Goal: Check status: Check status

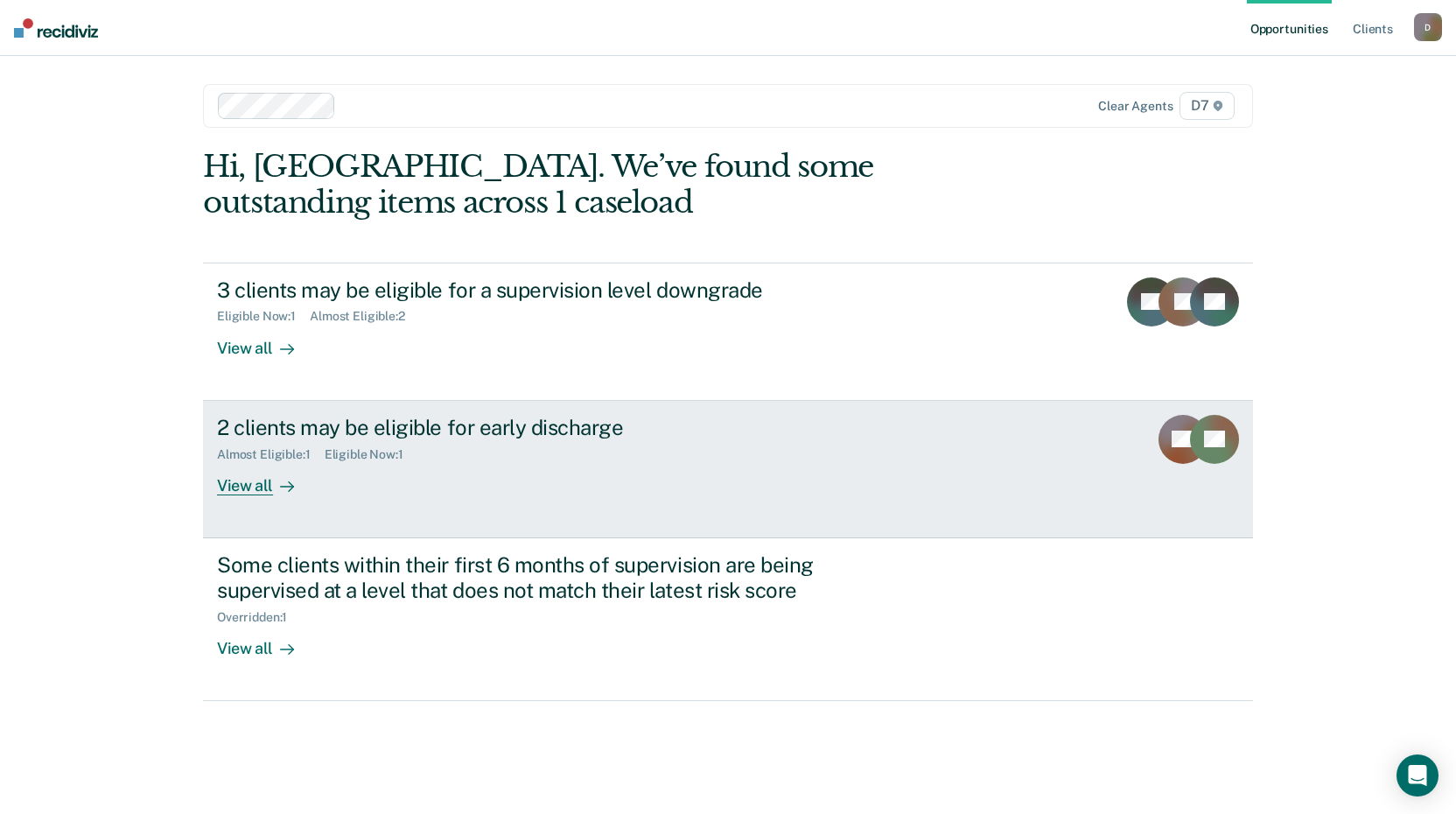
click at [235, 490] on div "View all" at bounding box center [266, 478] width 98 height 34
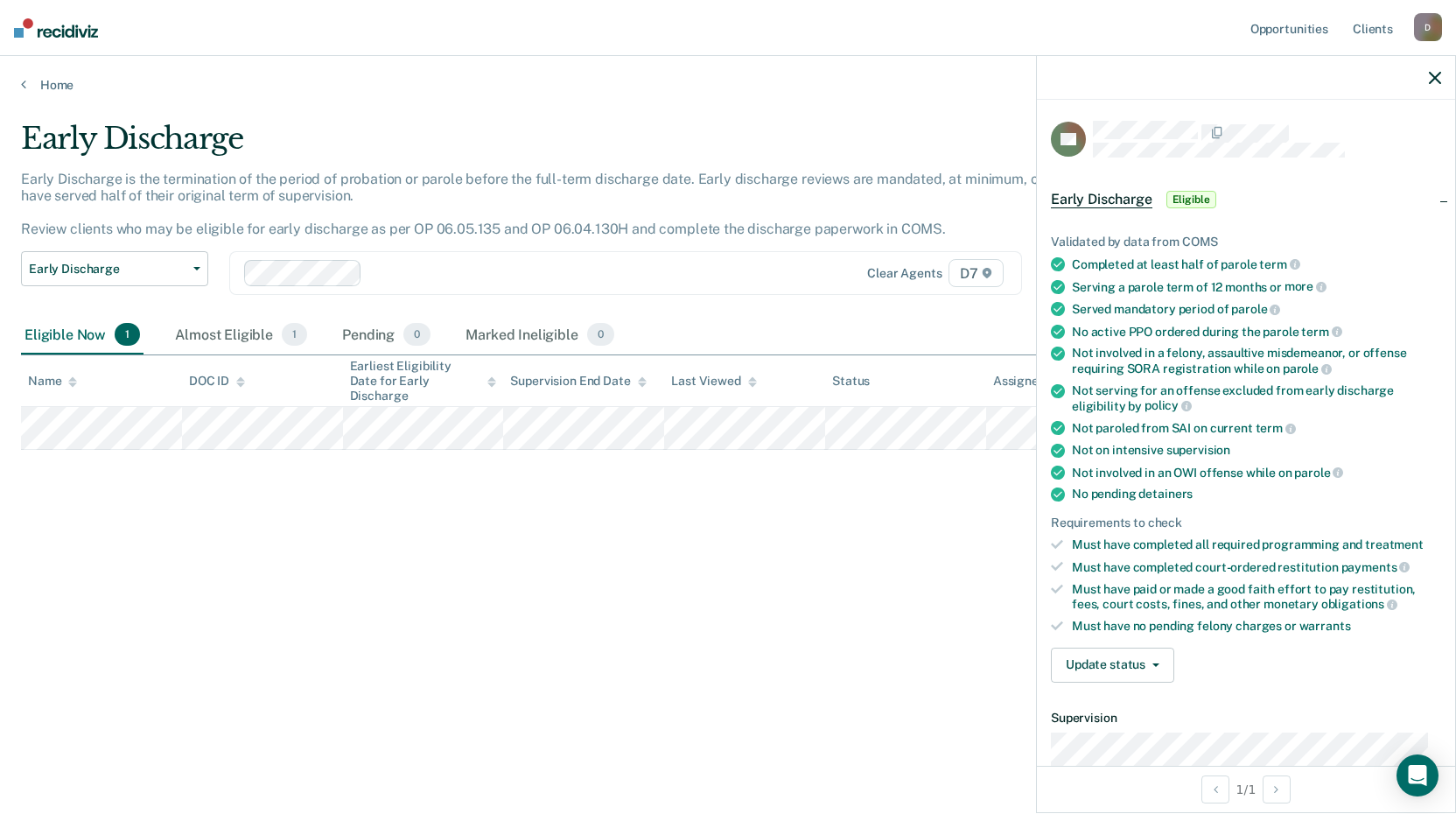
click at [1084, 352] on div "Not involved in a felony, assaultive misdemeanor, or offense requiring SORA reg…" at bounding box center [1256, 361] width 369 height 30
drag, startPoint x: 1084, startPoint y: 352, endPoint x: 1059, endPoint y: 352, distance: 25.0
click at [1059, 352] on icon at bounding box center [1058, 354] width 14 height 14
click at [1122, 663] on button "Update status" at bounding box center [1112, 666] width 124 height 35
click at [1126, 736] on button "Mark Ineligible" at bounding box center [1135, 735] width 169 height 28
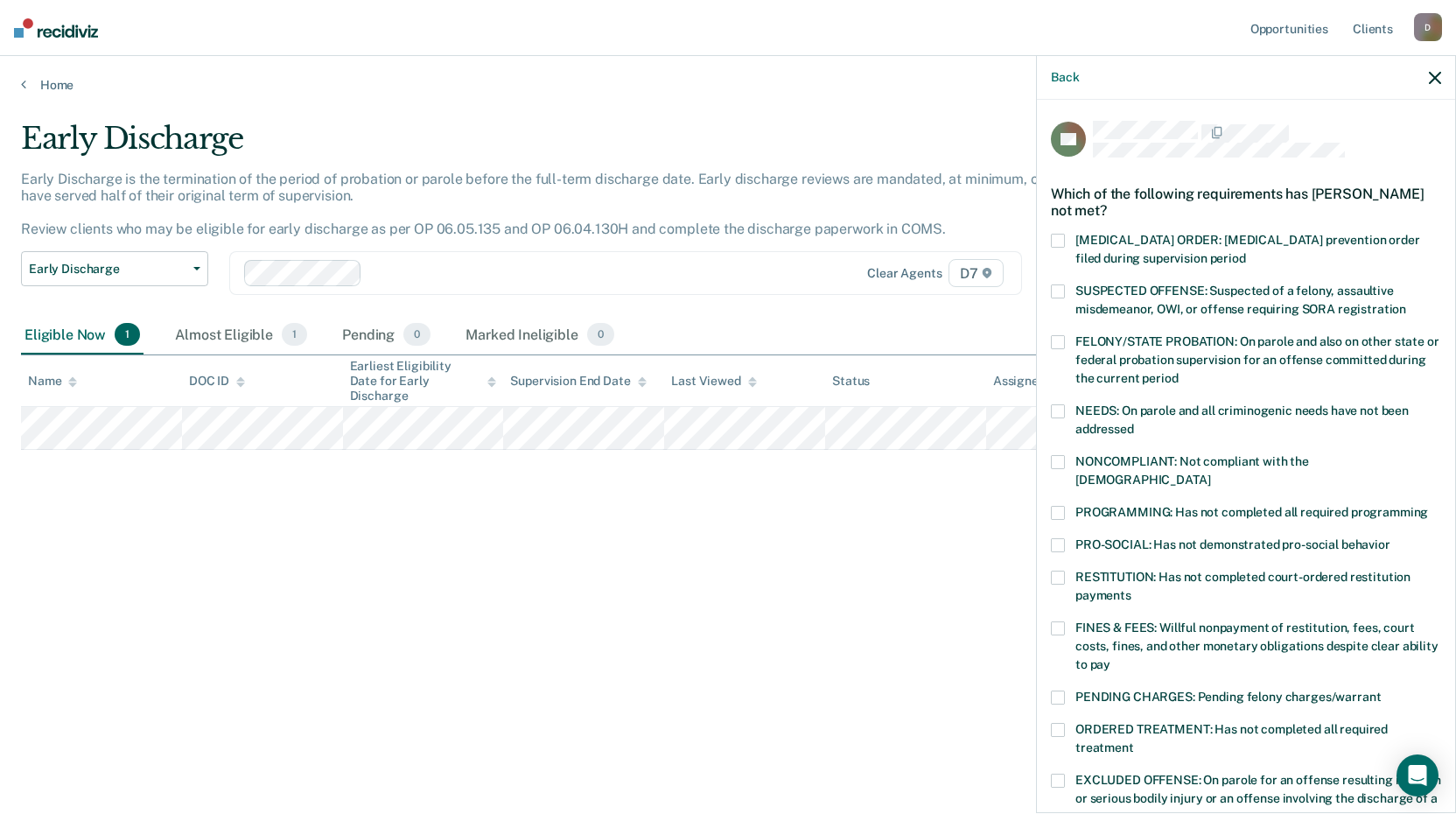
click at [1058, 291] on span at bounding box center [1058, 292] width 14 height 14
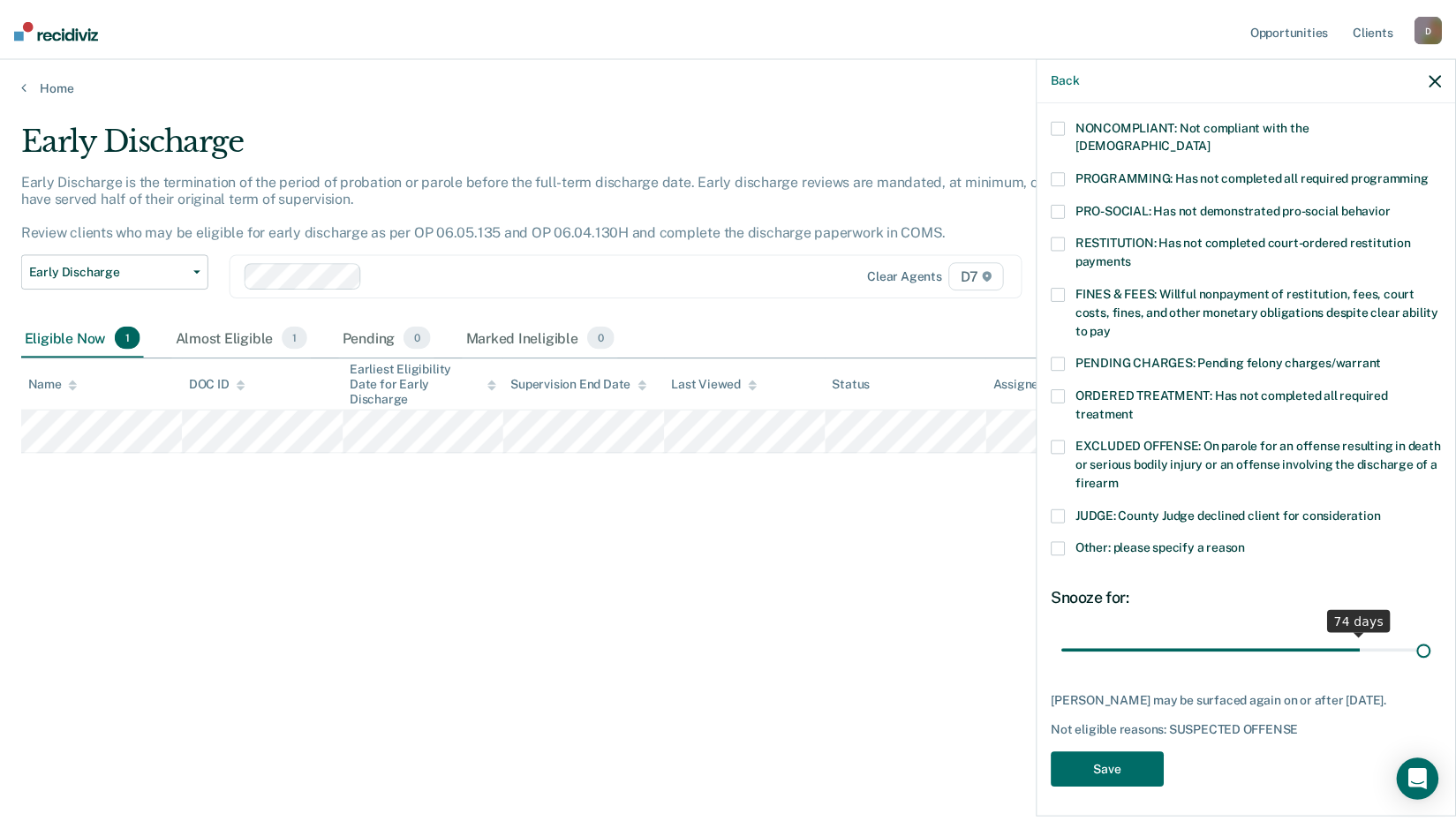
scroll to position [340, 0]
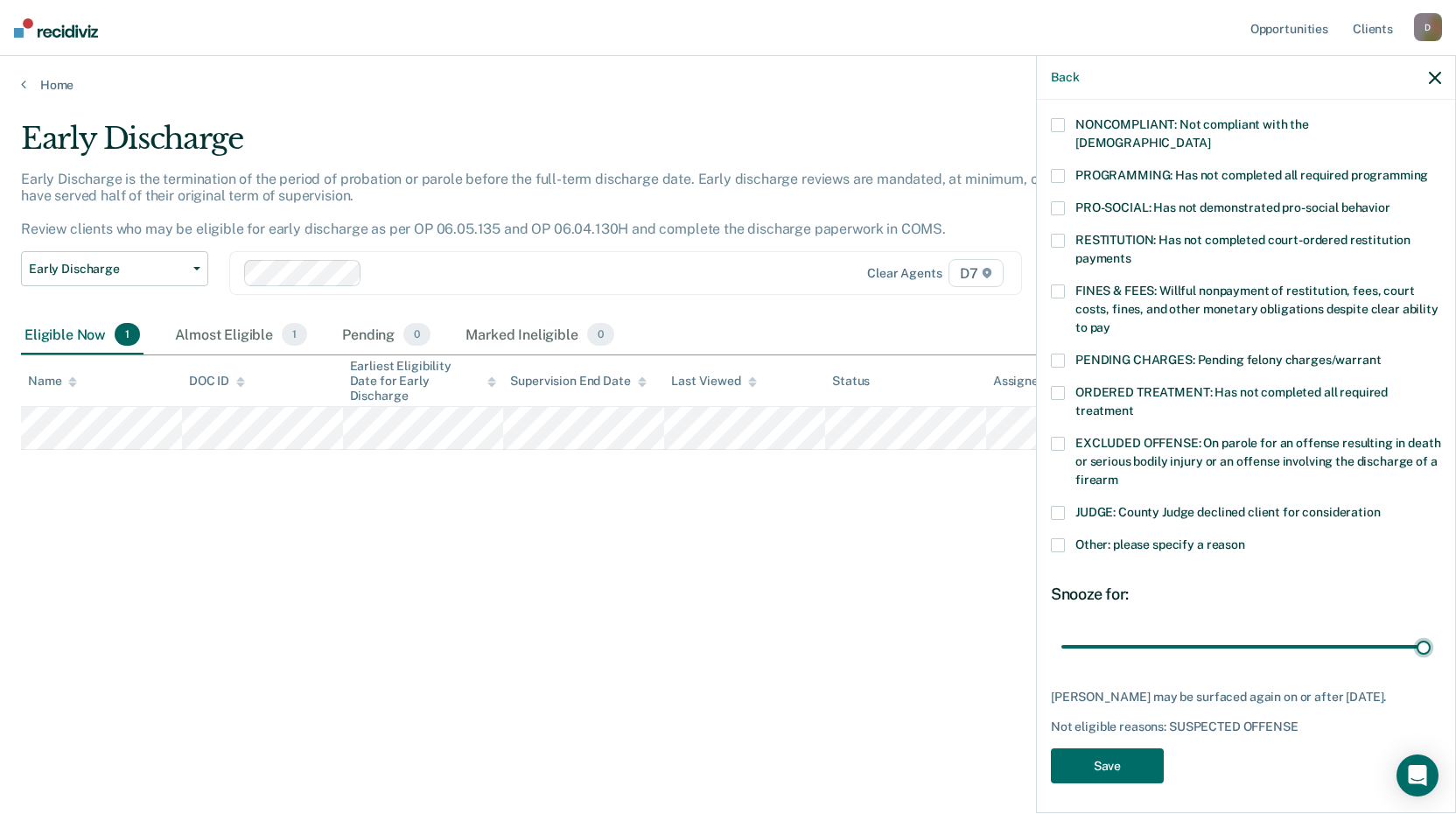
drag, startPoint x: 1178, startPoint y: 630, endPoint x: 1353, endPoint y: 705, distance: 190.4
type input "90"
click at [1431, 662] on input "range" at bounding box center [1245, 646] width 369 height 31
click at [1123, 766] on button "Save" at bounding box center [1107, 766] width 113 height 36
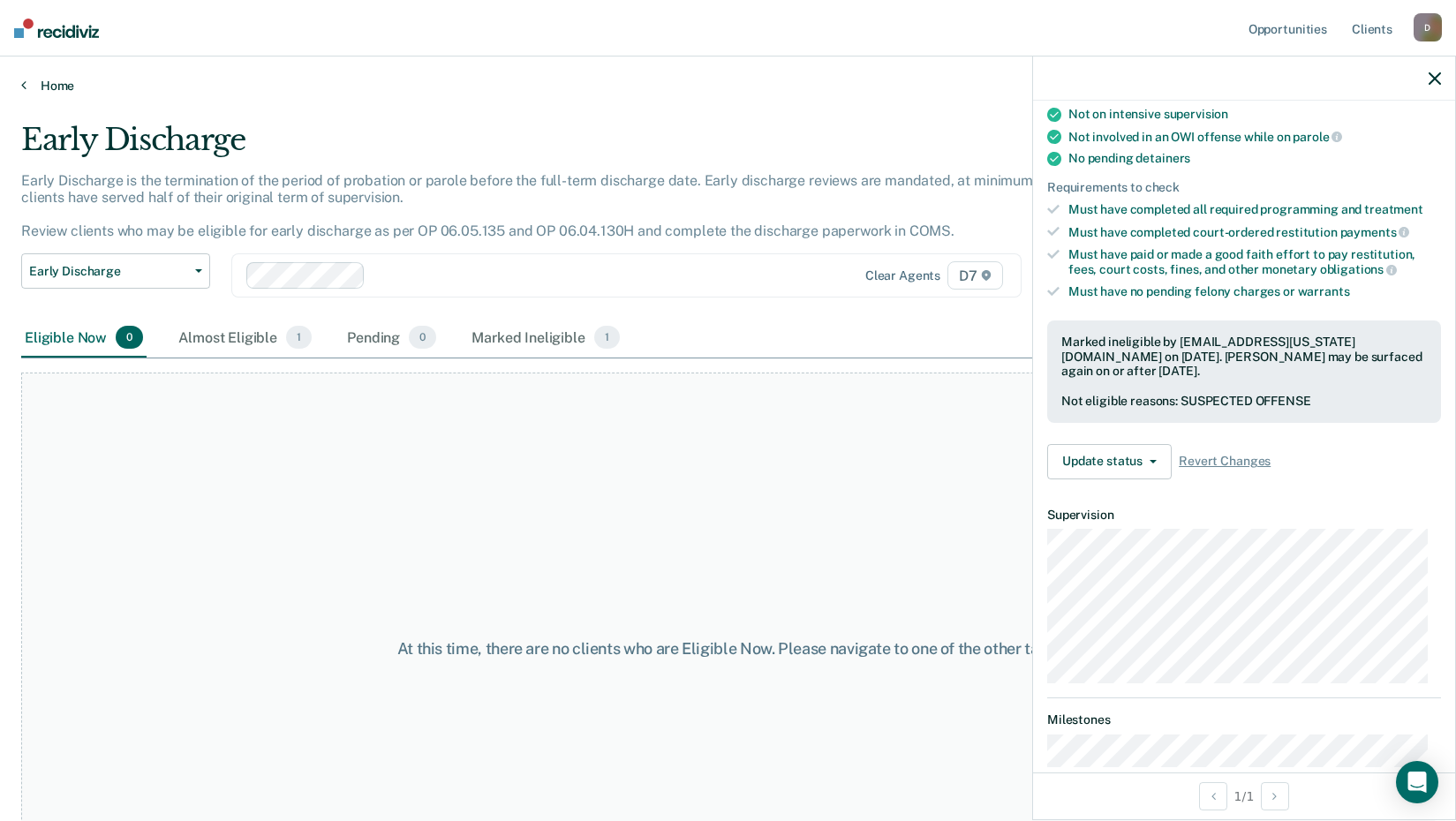
click at [27, 86] on link "Home" at bounding box center [728, 86] width 1413 height 16
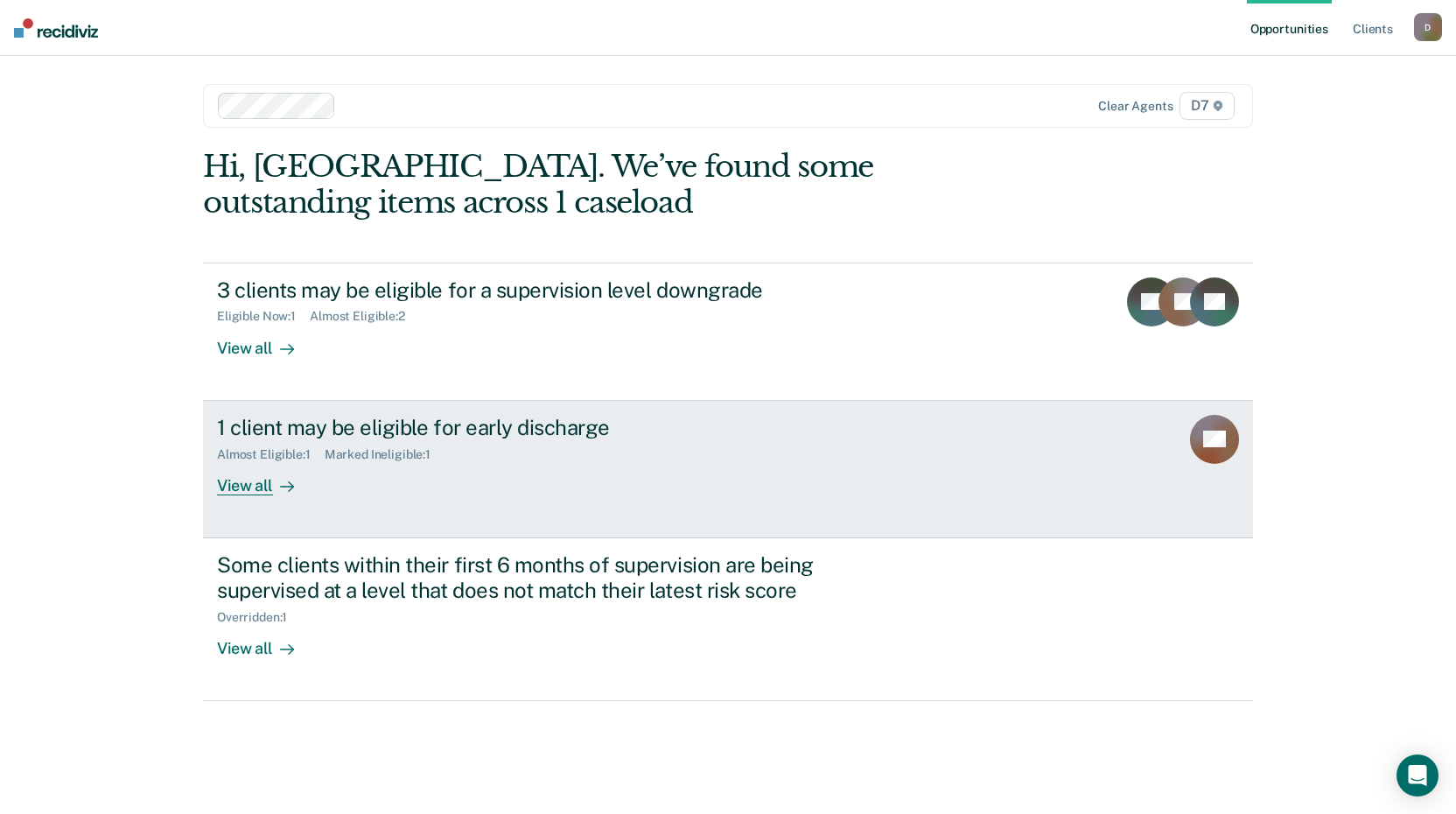
click at [240, 488] on div "View all" at bounding box center [266, 478] width 98 height 34
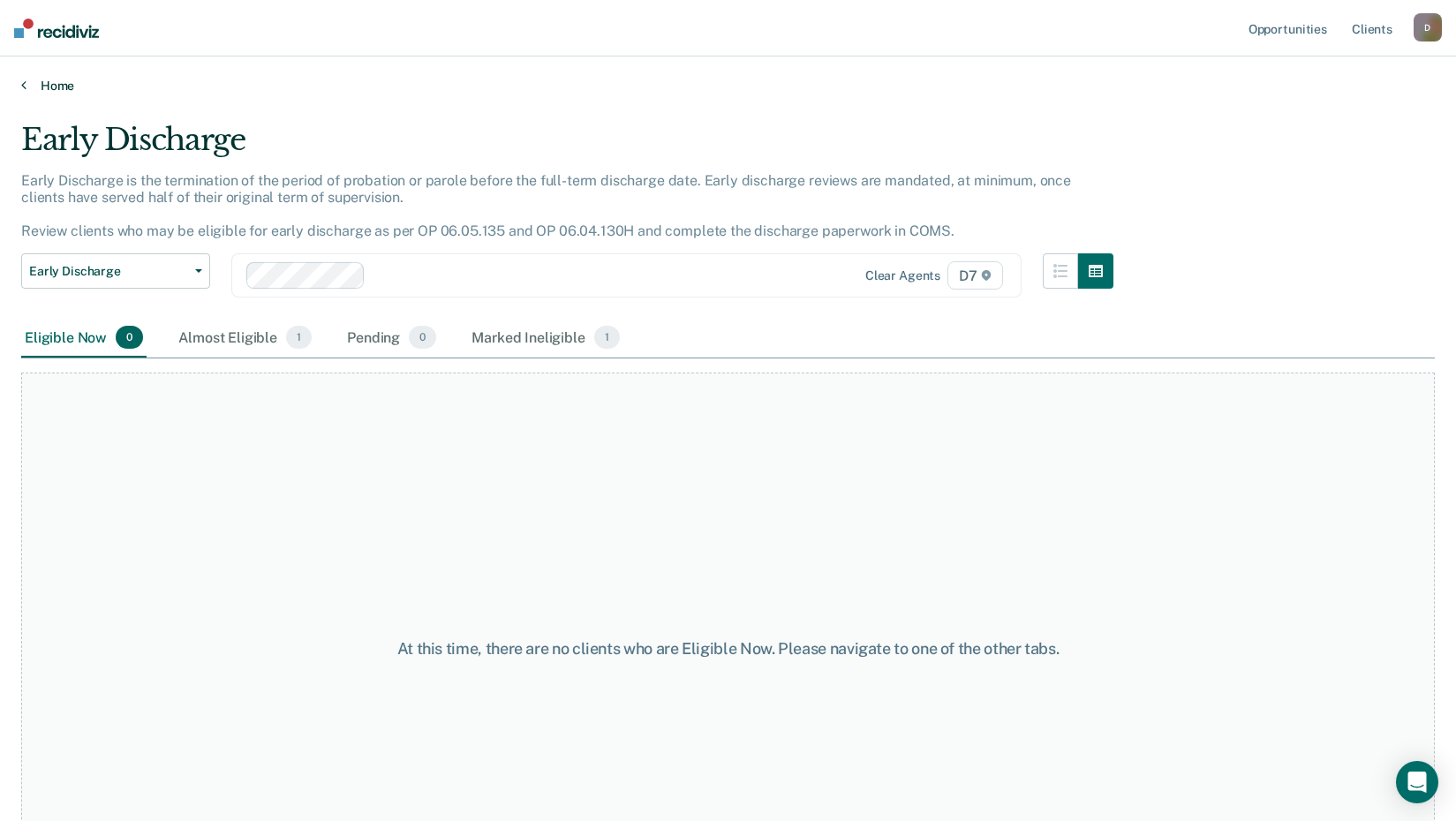
click at [23, 89] on icon at bounding box center [24, 85] width 5 height 14
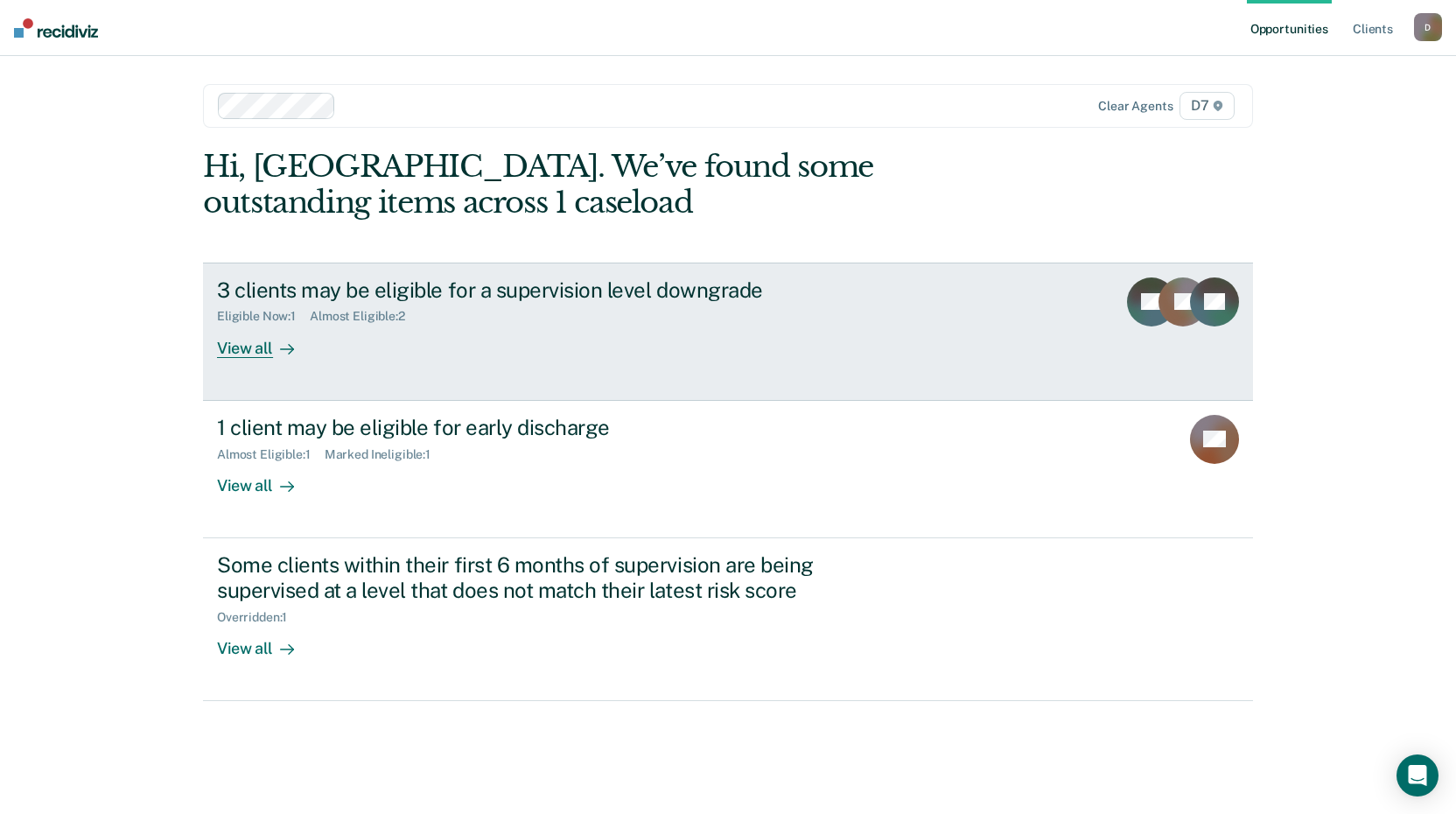
click at [242, 350] on div "View all" at bounding box center [266, 341] width 98 height 34
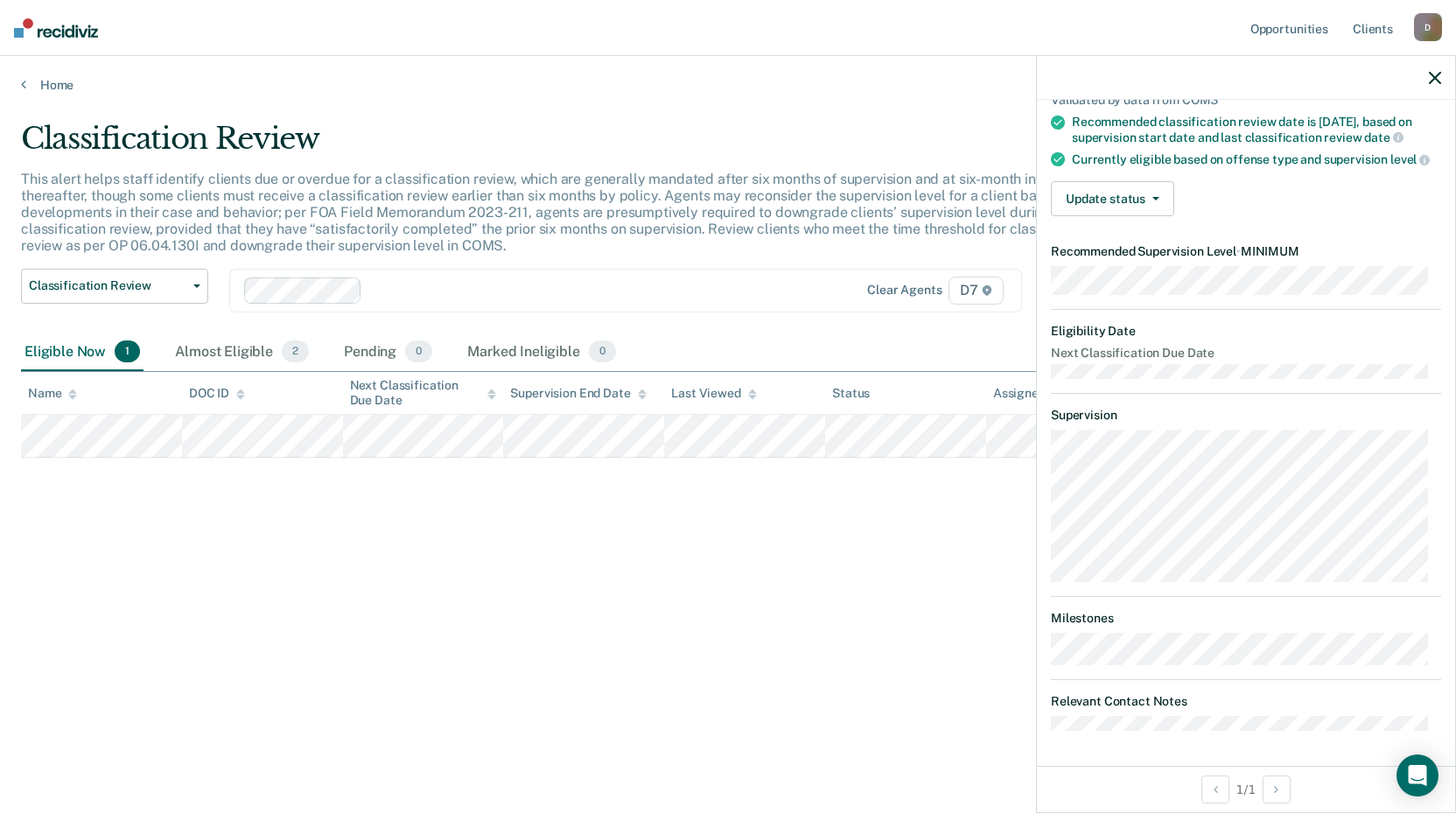
scroll to position [154, 0]
click at [1147, 198] on span "button" at bounding box center [1152, 198] width 14 height 4
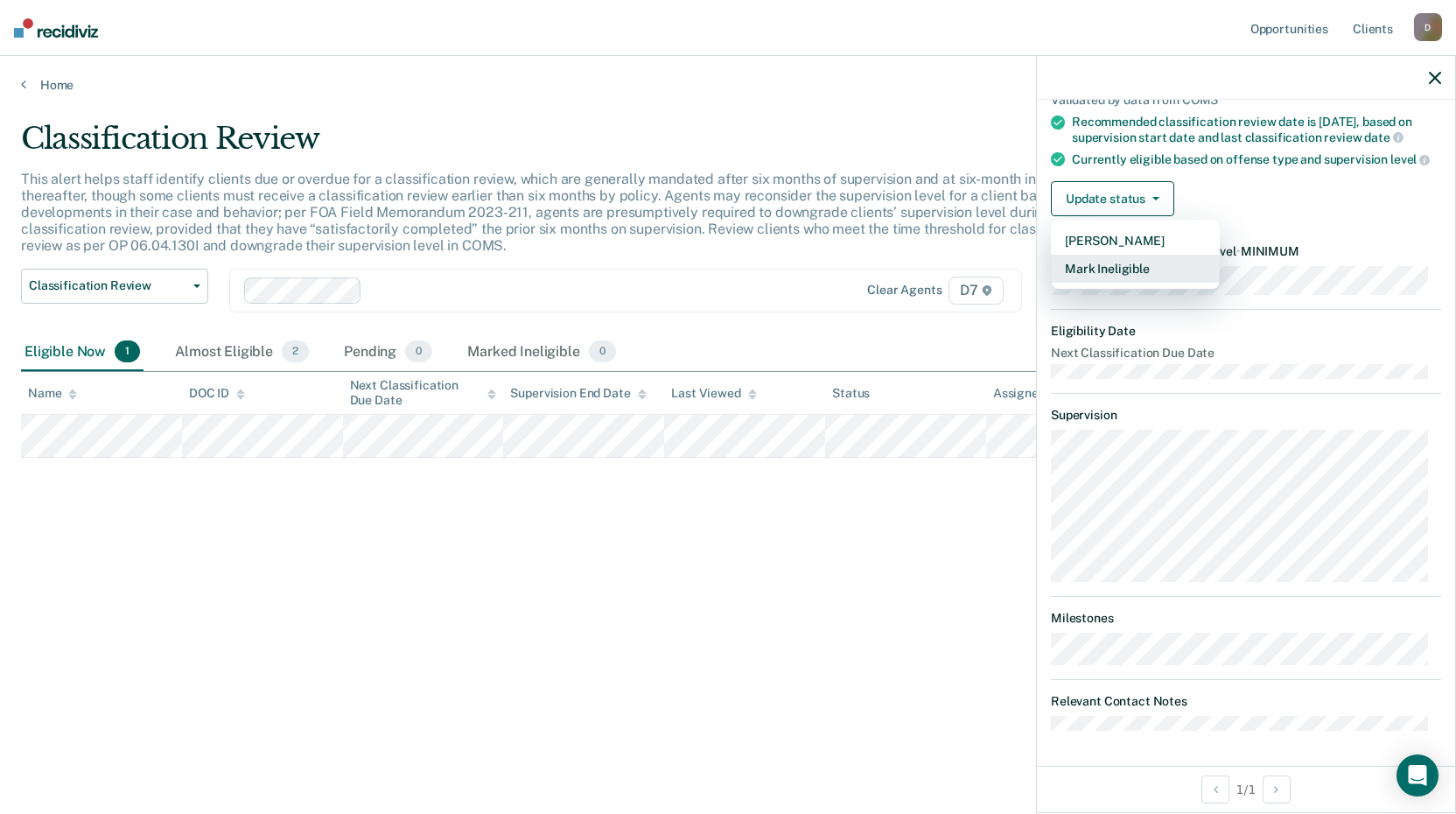
click at [1124, 270] on button "Mark Ineligible" at bounding box center [1135, 269] width 169 height 28
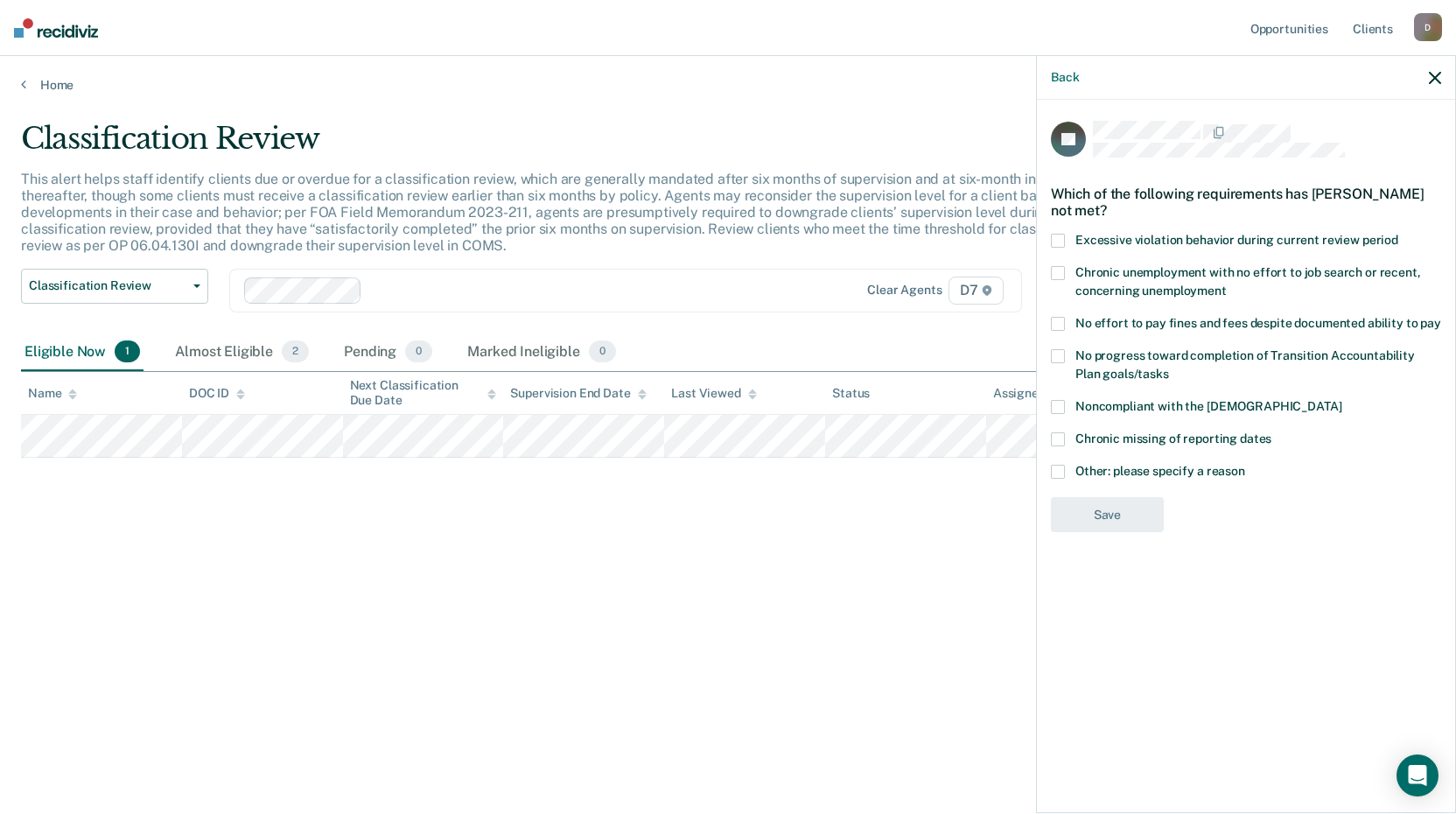
click at [1058, 474] on span at bounding box center [1058, 472] width 14 height 14
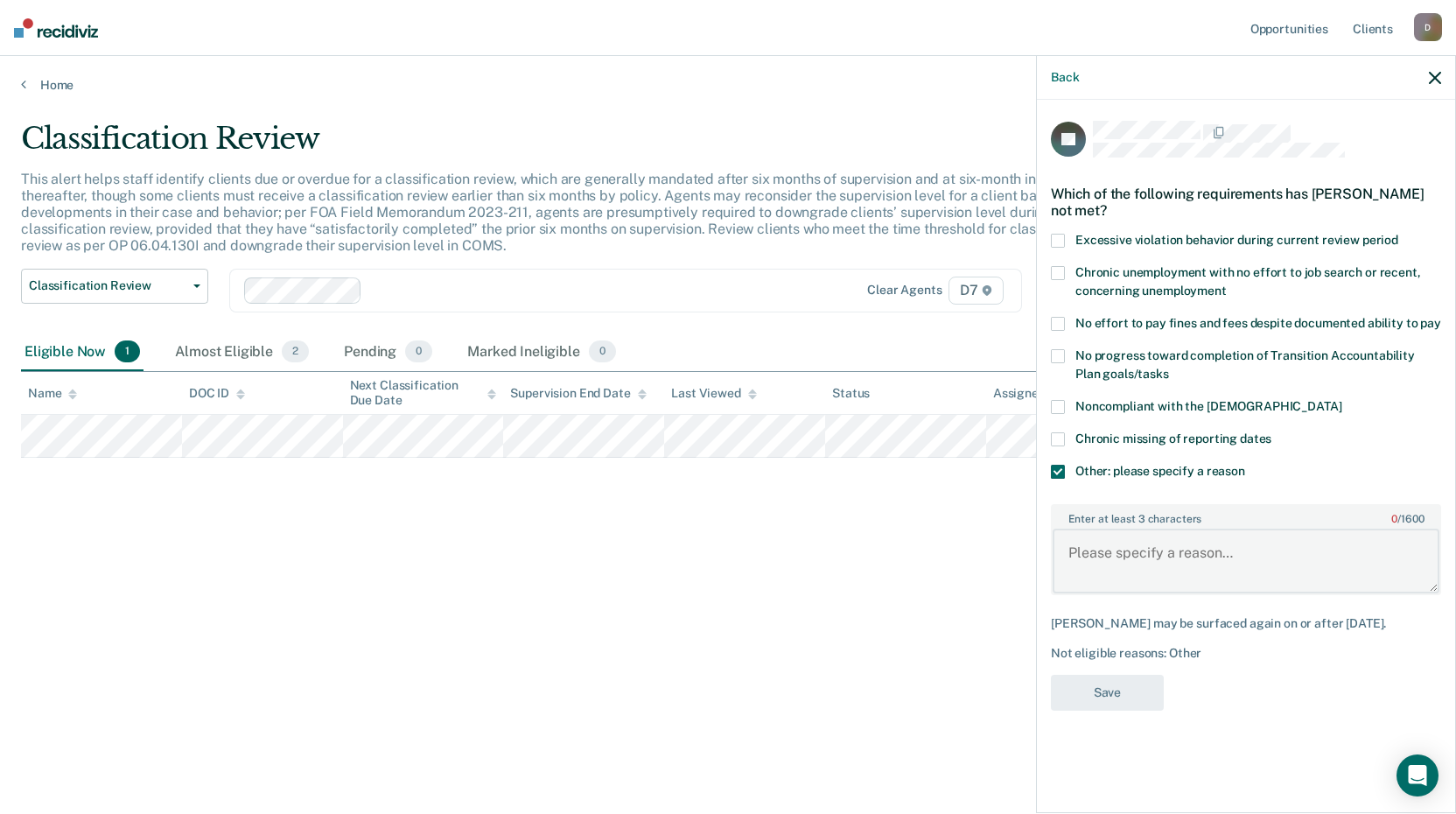
click at [1086, 551] on textarea "Enter at least 3 characters 0 / 1600" at bounding box center [1245, 561] width 387 height 65
drag, startPoint x: 1137, startPoint y: 551, endPoint x: 1148, endPoint y: 595, distance: 45.4
click at [1137, 553] on textarea "Policy he VO offender" at bounding box center [1245, 561] width 387 height 65
type textarea "Policy he is a VO offender"
click at [1099, 681] on button "Save" at bounding box center [1107, 692] width 113 height 36
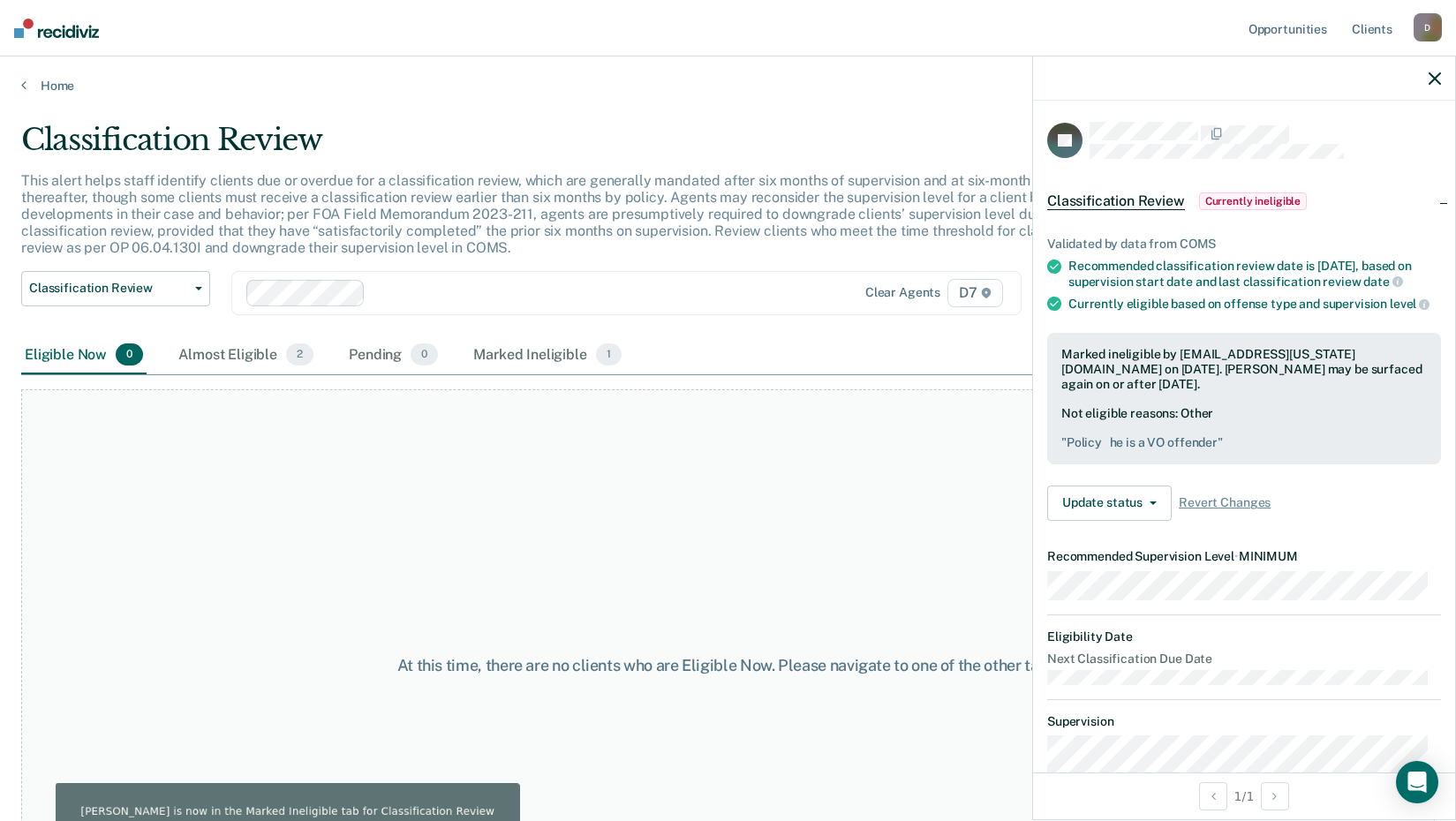
click at [1437, 79] on icon "button" at bounding box center [1435, 79] width 12 height 12
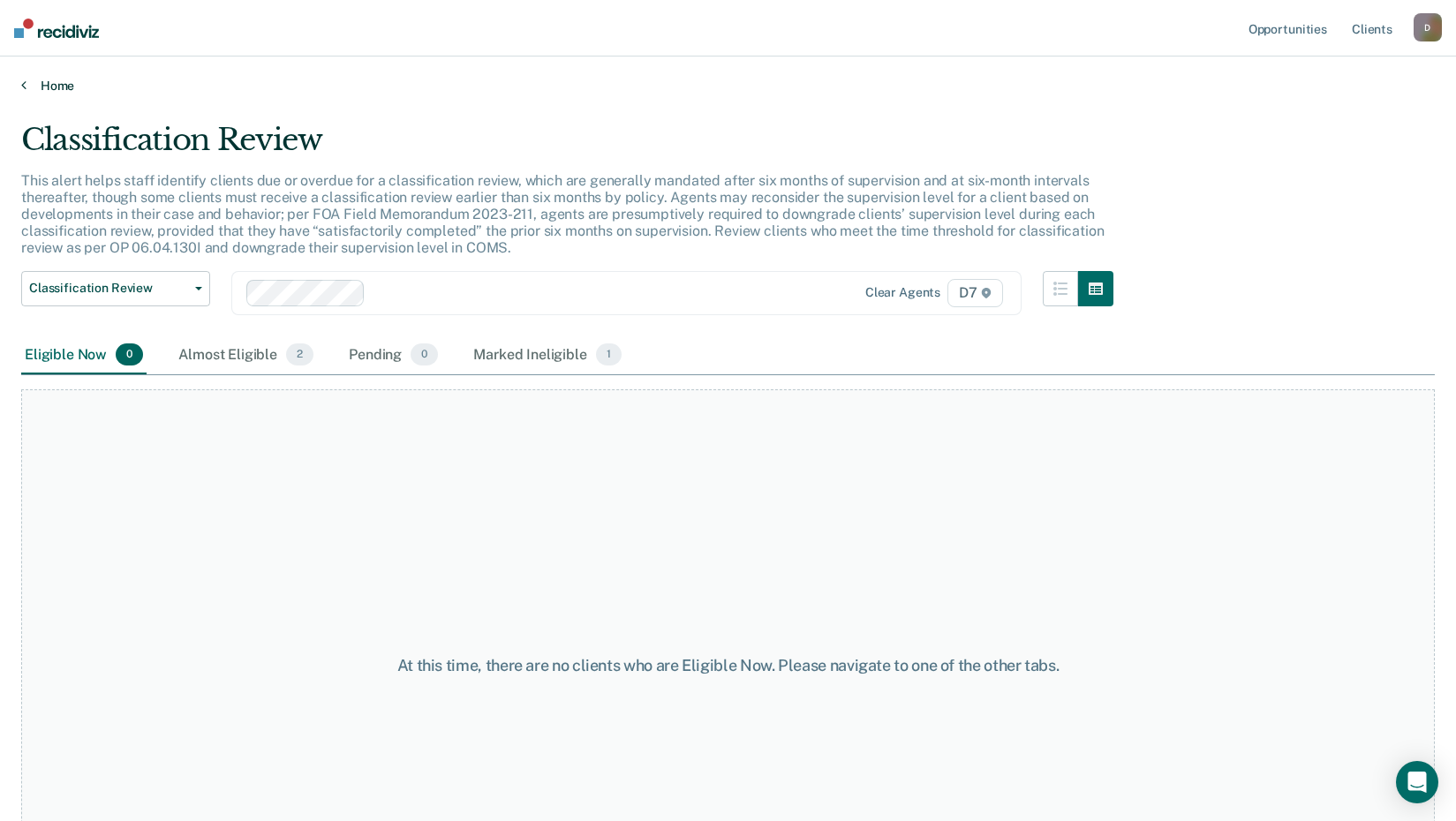
click at [27, 86] on link "Home" at bounding box center [728, 86] width 1413 height 16
